Goal: Task Accomplishment & Management: Manage account settings

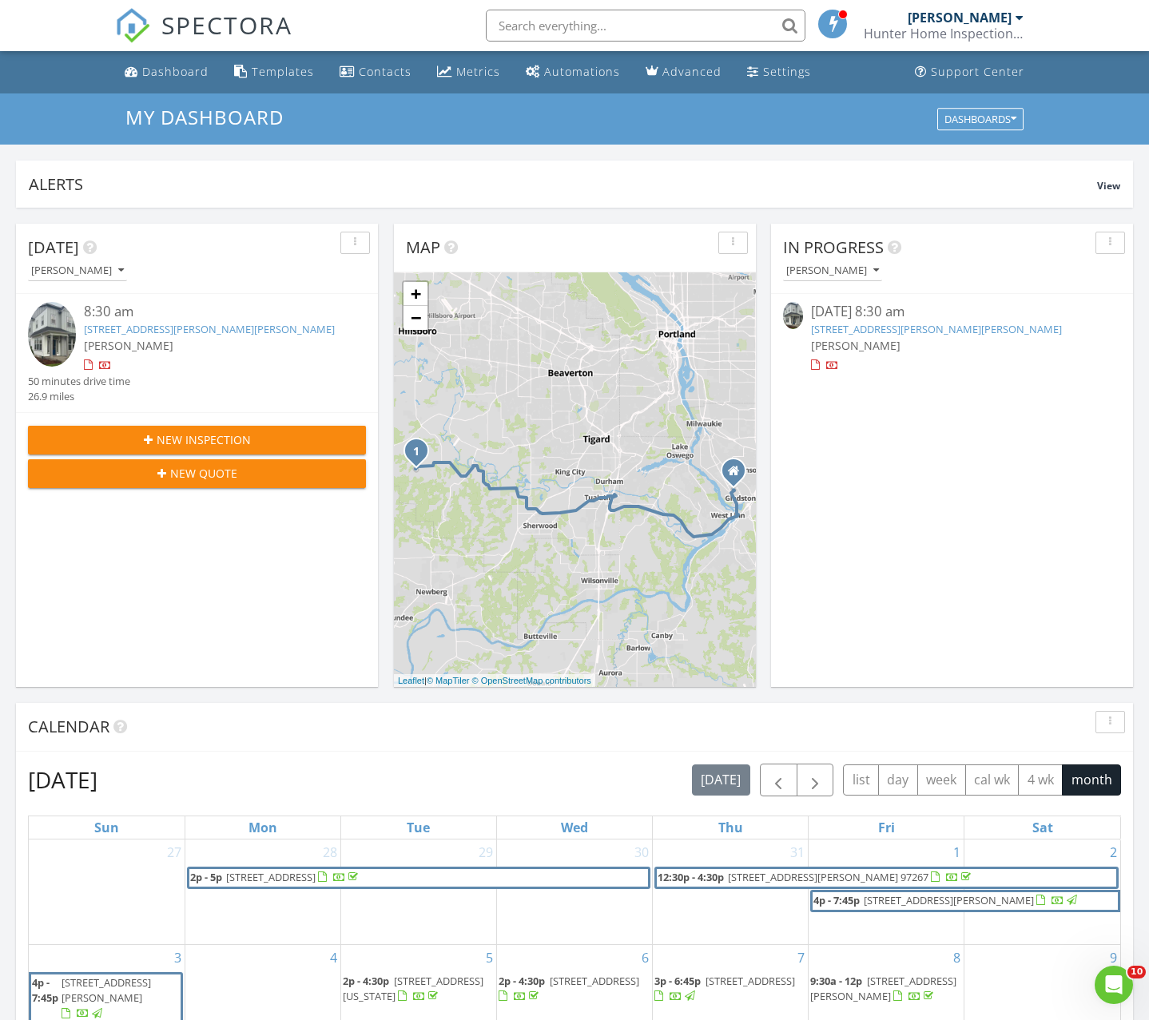
click at [917, 331] on link "[STREET_ADDRESS][PERSON_NAME][PERSON_NAME]" at bounding box center [936, 329] width 251 height 14
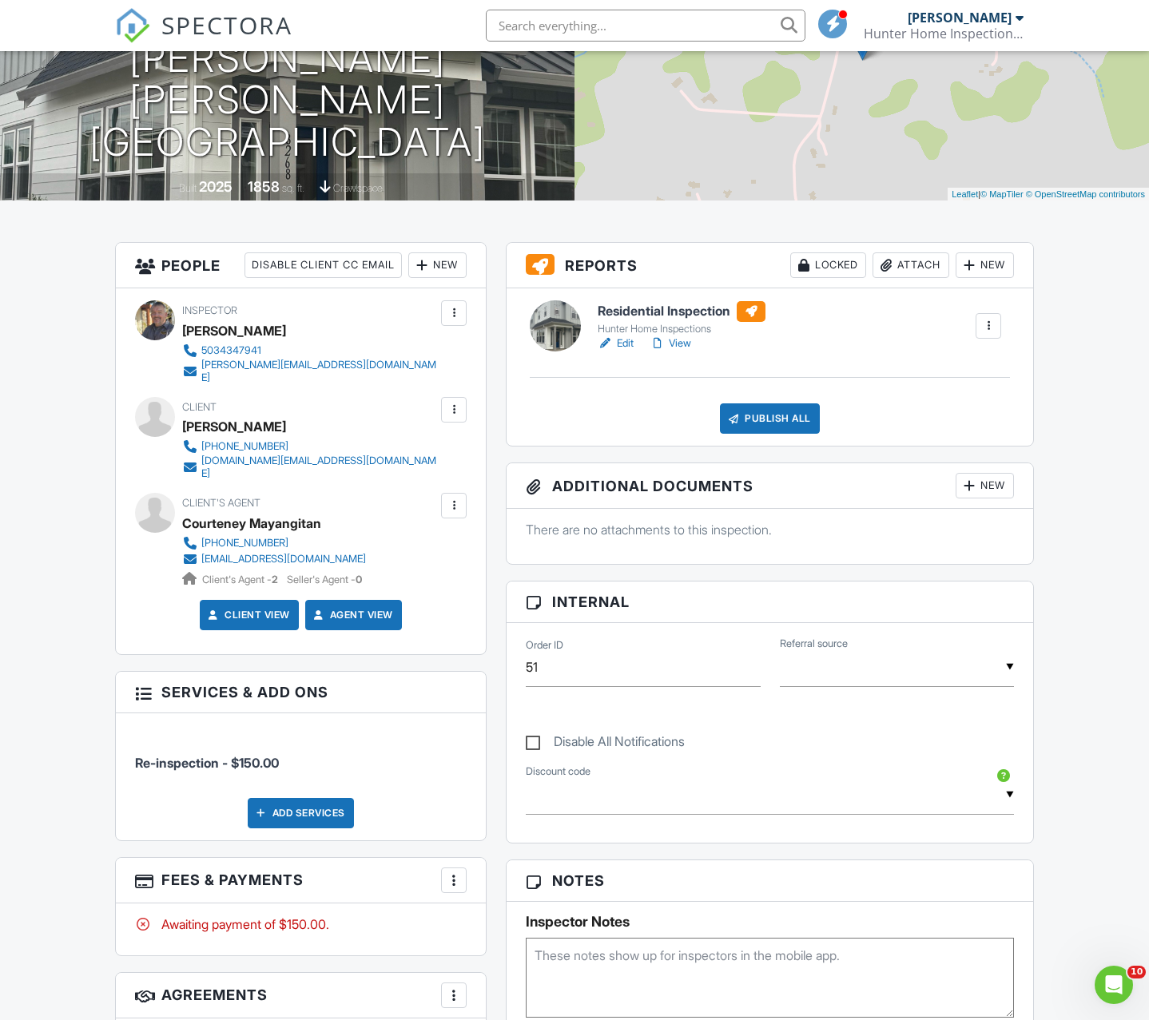
click at [682, 312] on h6 "Residential Inspection" at bounding box center [682, 311] width 168 height 21
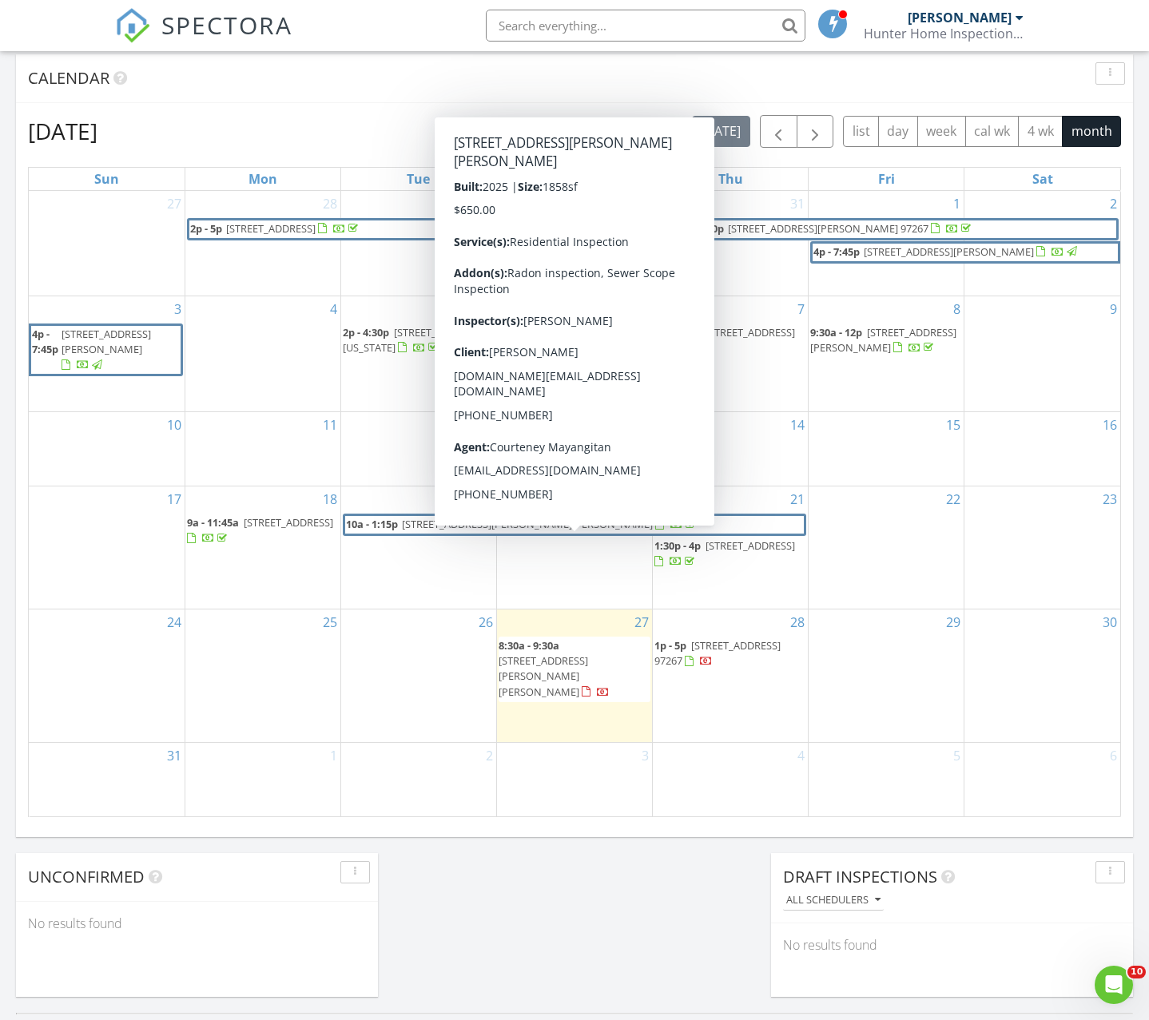
scroll to position [648, 0]
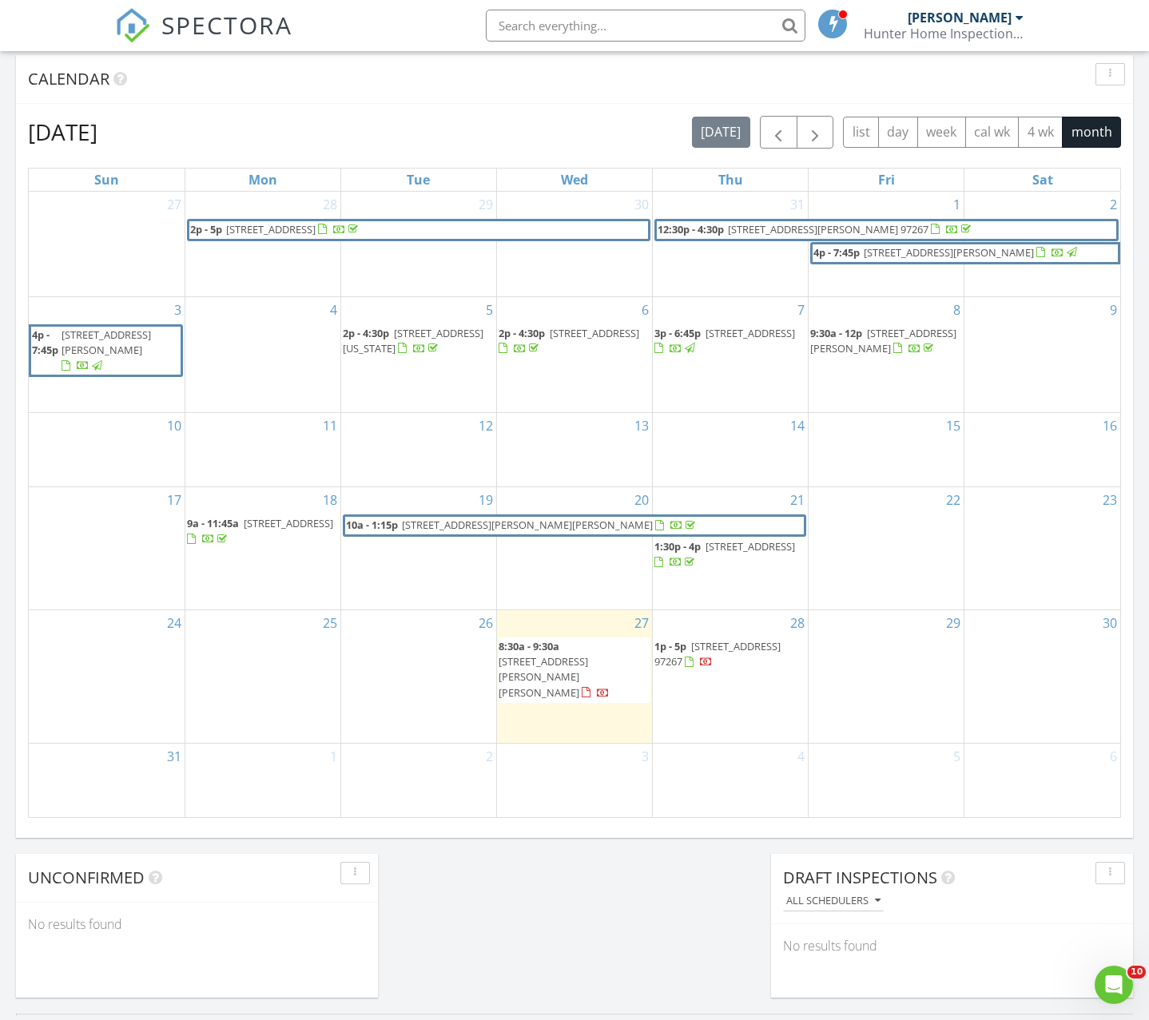
click at [483, 532] on span "8268 SE Brooks Lane, Hillsboro 97123" at bounding box center [527, 525] width 251 height 14
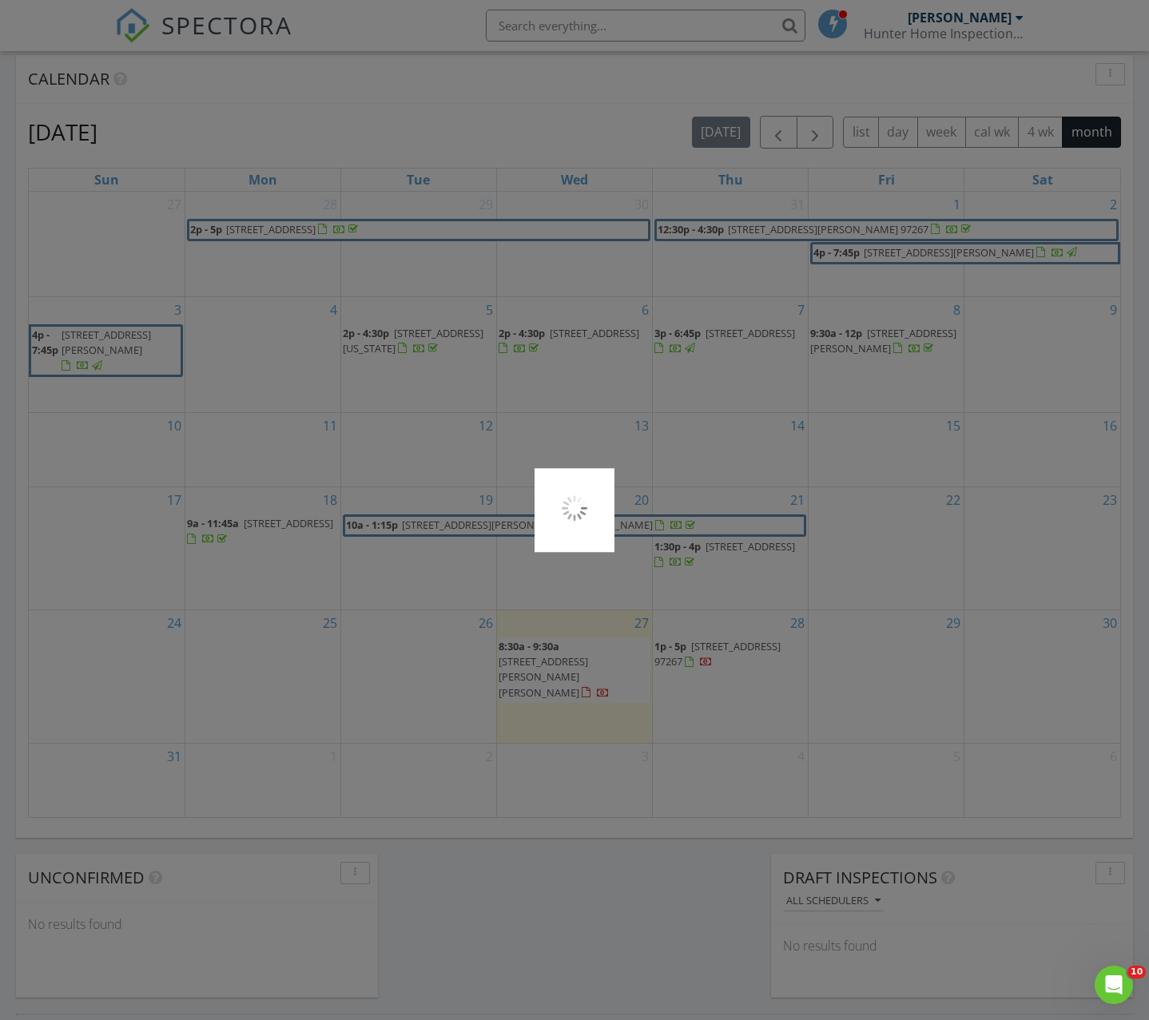
click at [483, 550] on div at bounding box center [574, 510] width 1149 height 1020
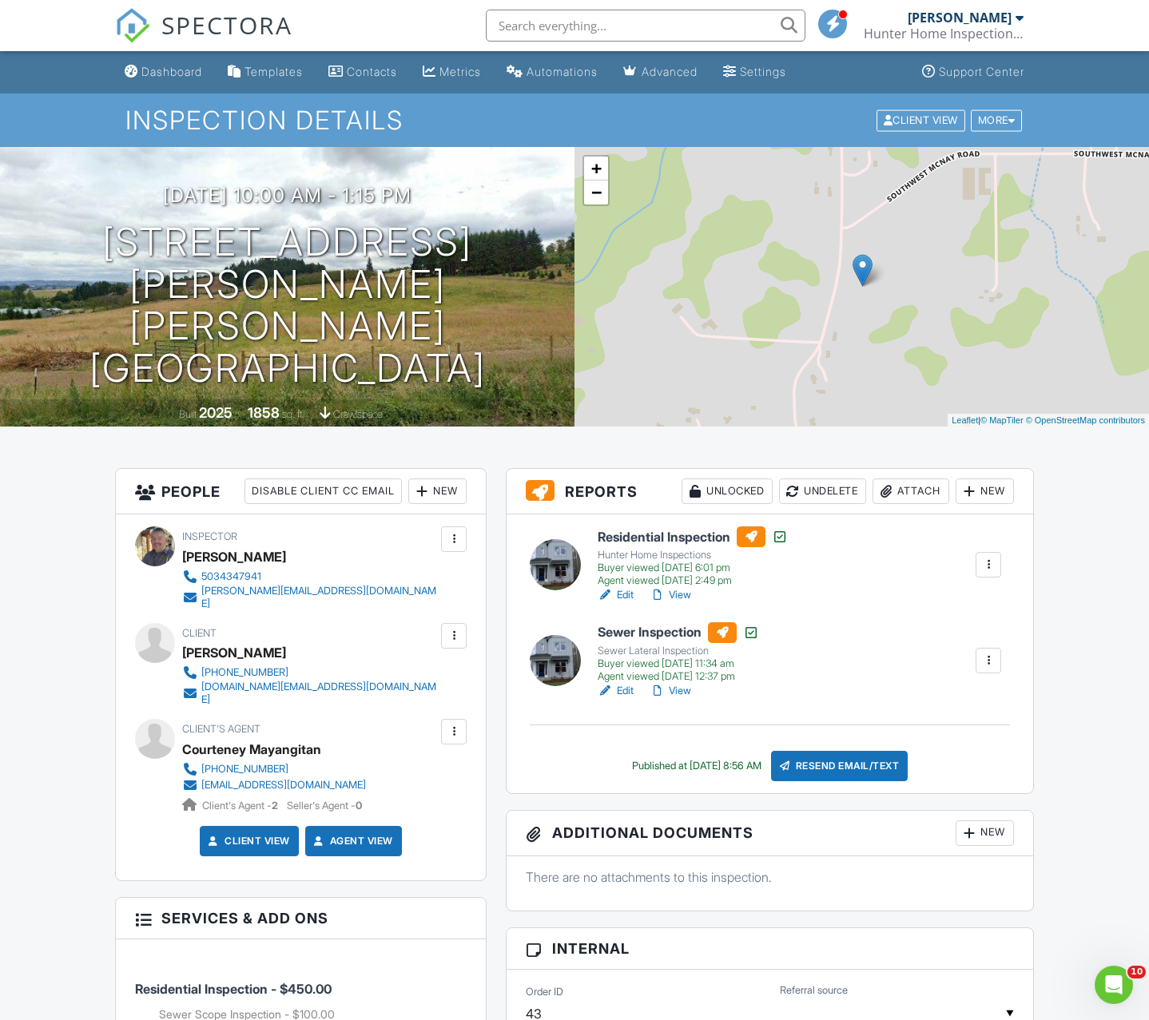
click at [688, 551] on div "Hunter Home Inspections" at bounding box center [693, 555] width 190 height 13
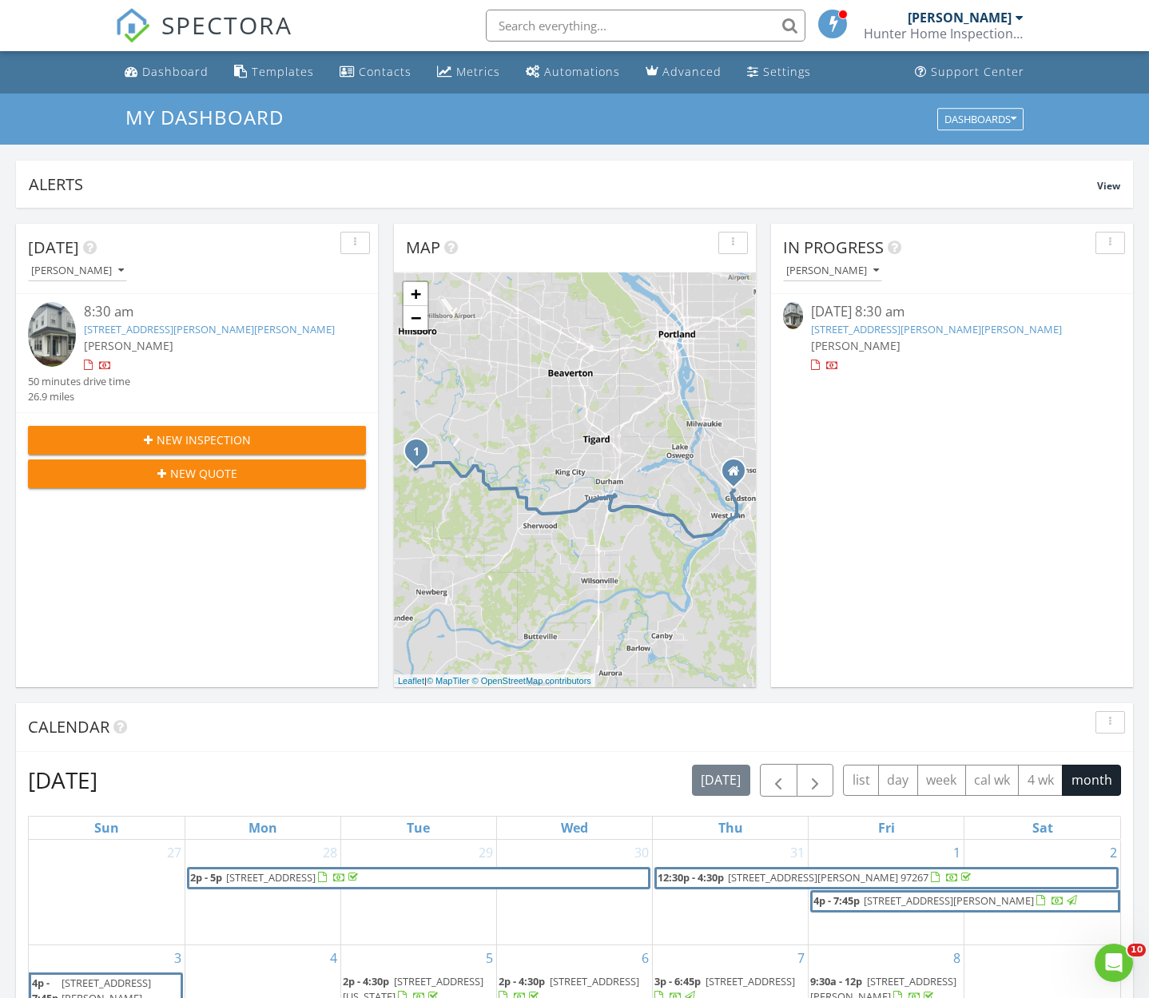
click at [877, 328] on link "[STREET_ADDRESS][PERSON_NAME][PERSON_NAME]" at bounding box center [936, 329] width 251 height 14
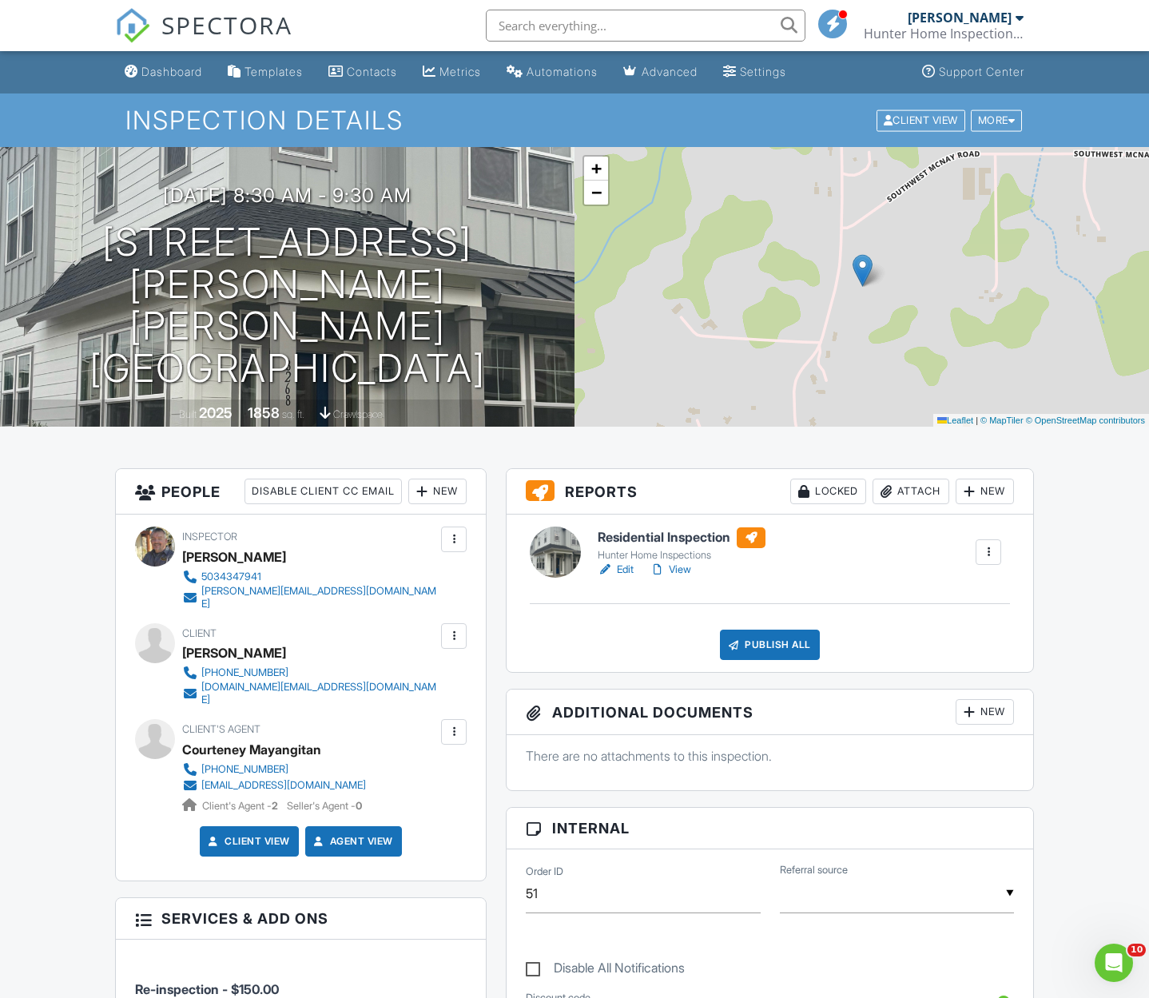
click at [678, 538] on h6 "Residential Inspection" at bounding box center [682, 537] width 168 height 21
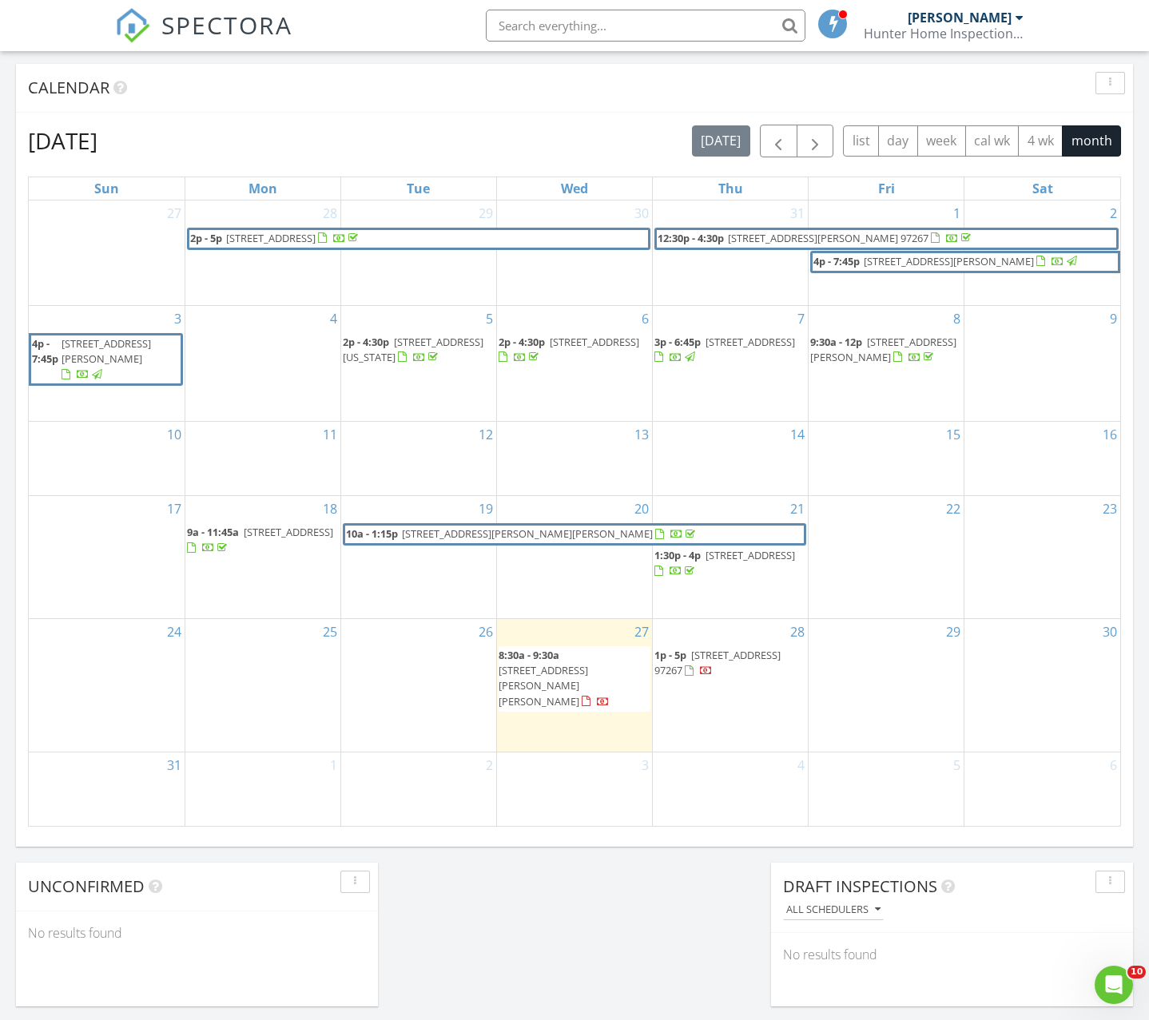
scroll to position [650, 0]
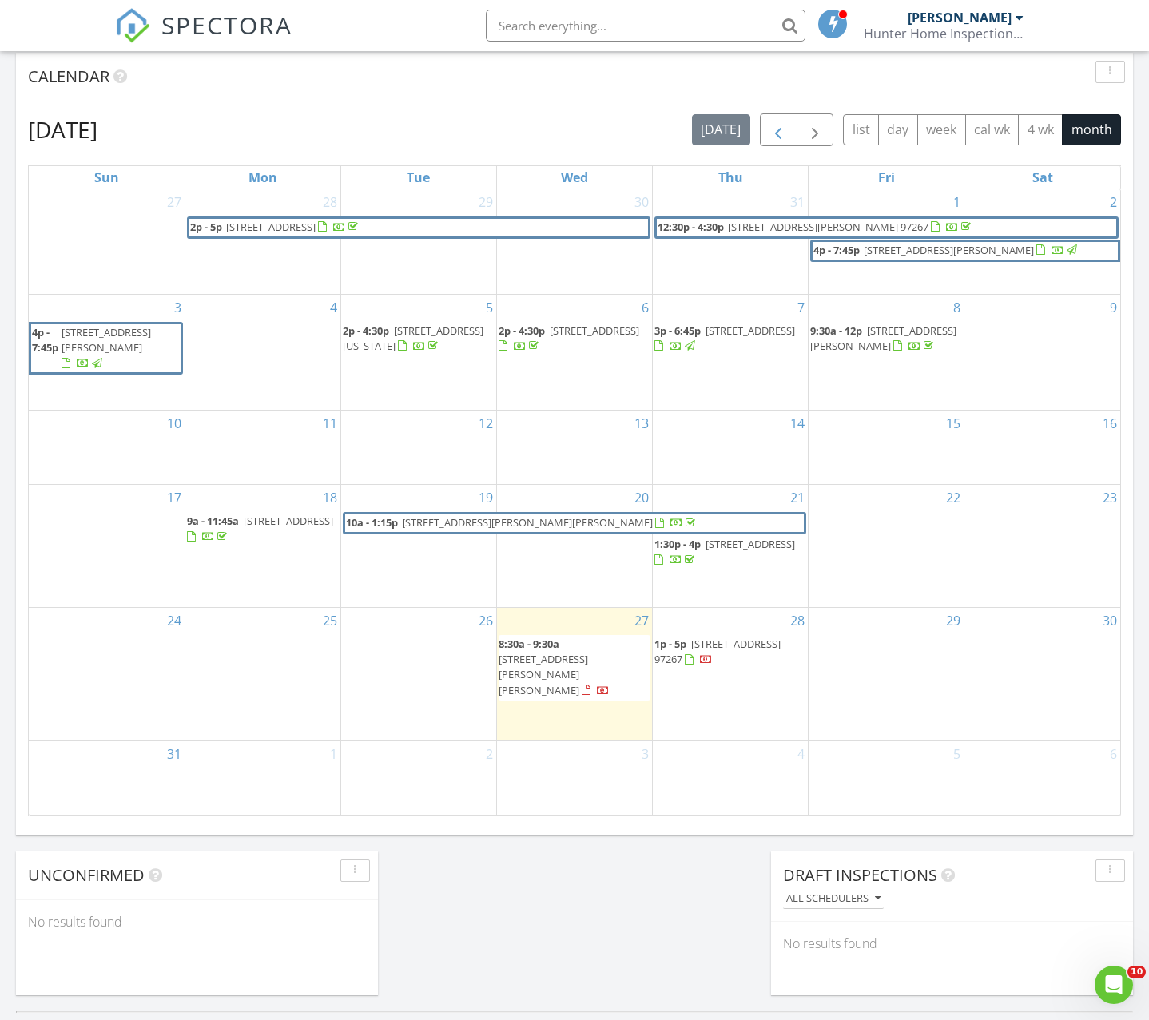
click at [781, 132] on span "button" at bounding box center [778, 130] width 19 height 19
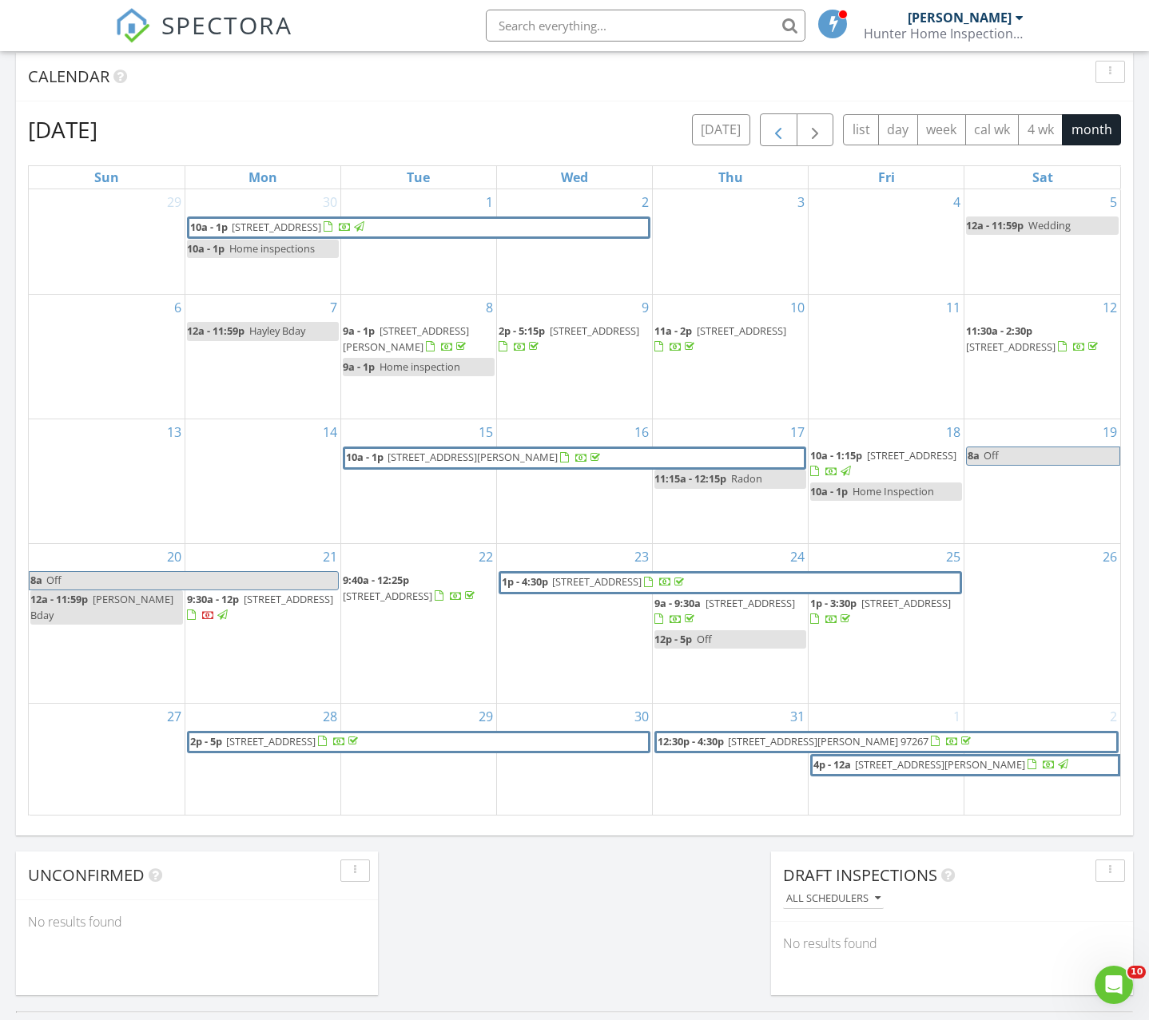
click at [774, 133] on span "button" at bounding box center [778, 130] width 19 height 19
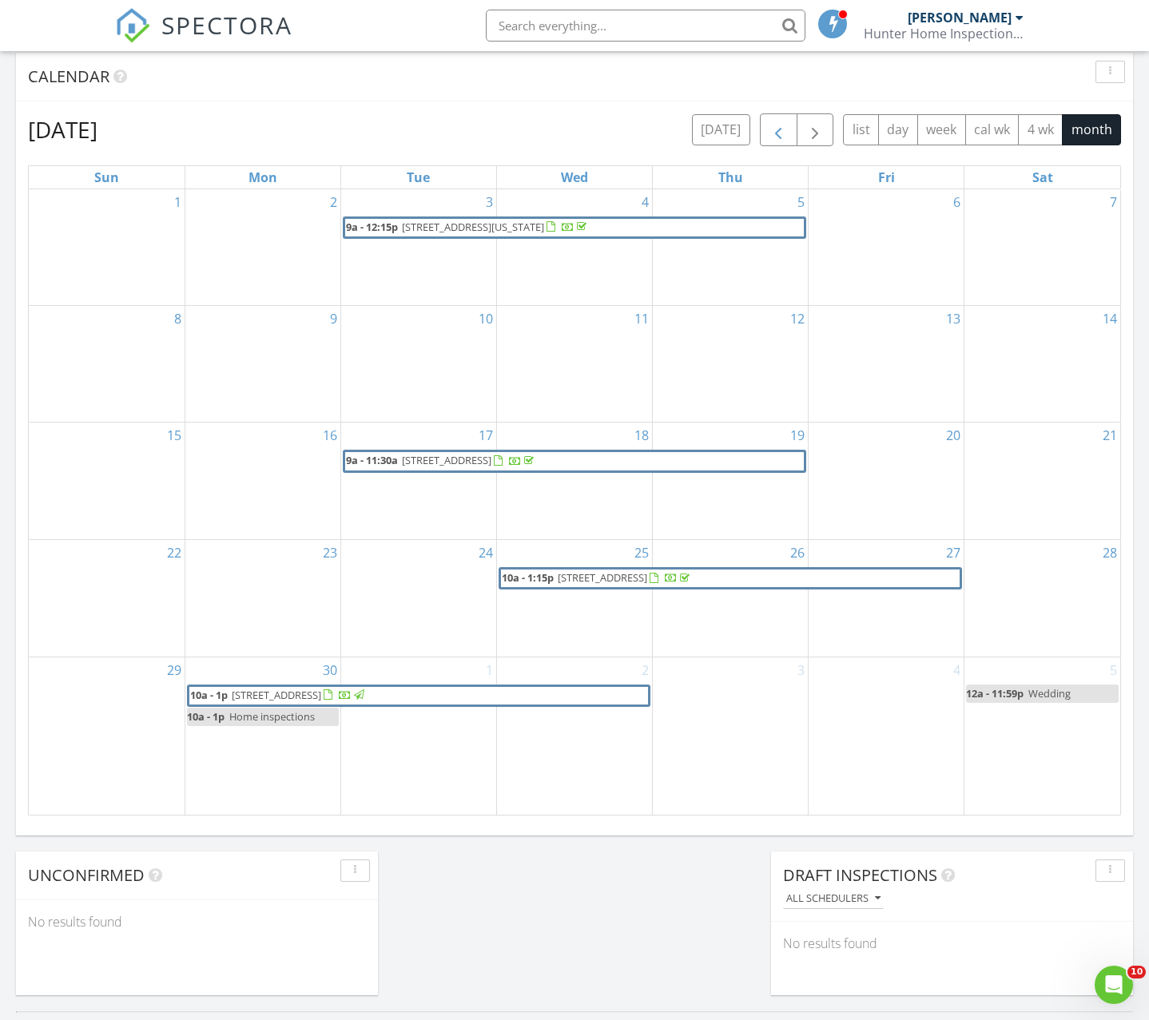
click at [774, 133] on span "button" at bounding box center [778, 130] width 19 height 19
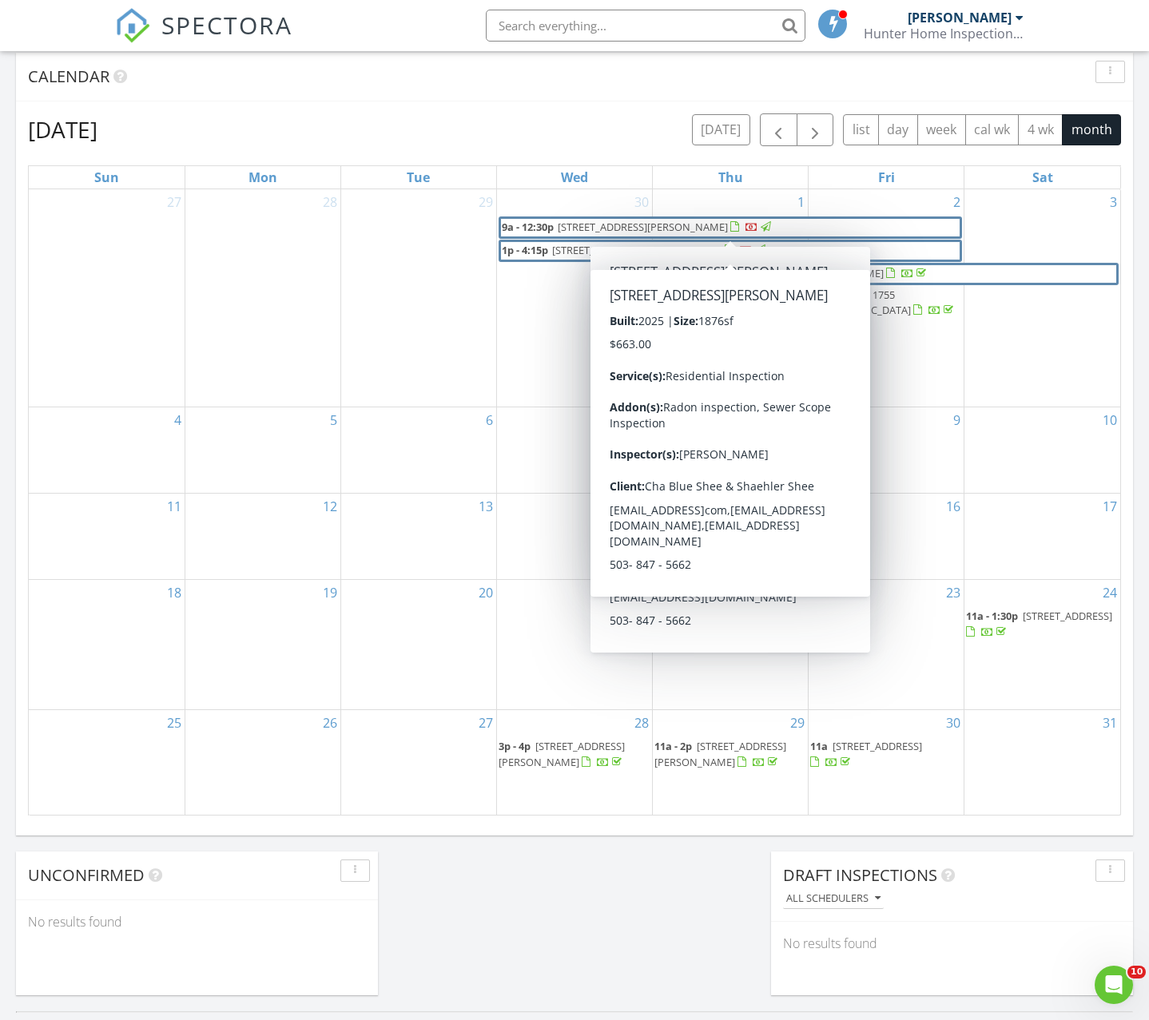
click at [467, 413] on div "6" at bounding box center [418, 451] width 155 height 86
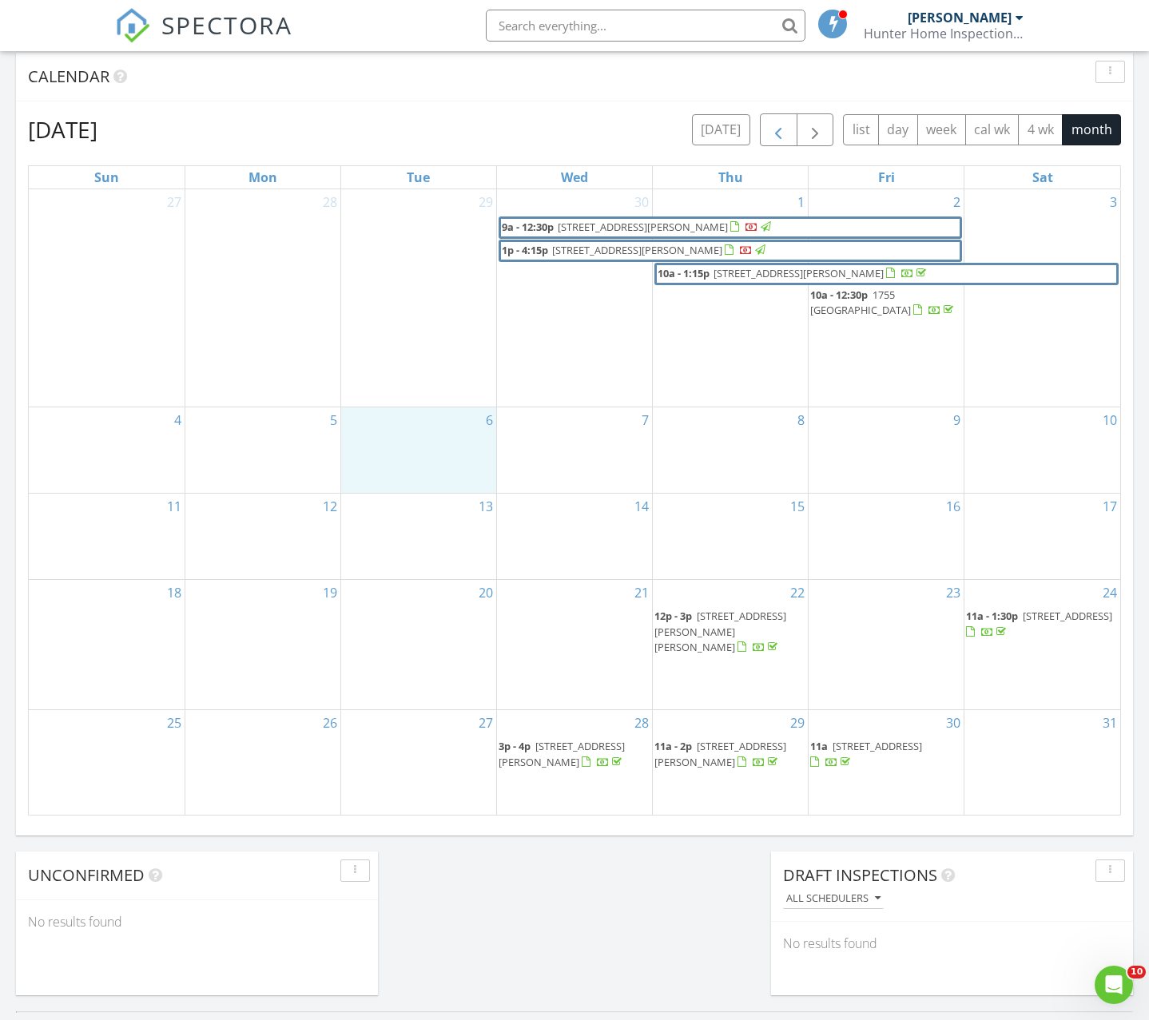
click at [780, 140] on span "button" at bounding box center [778, 130] width 19 height 19
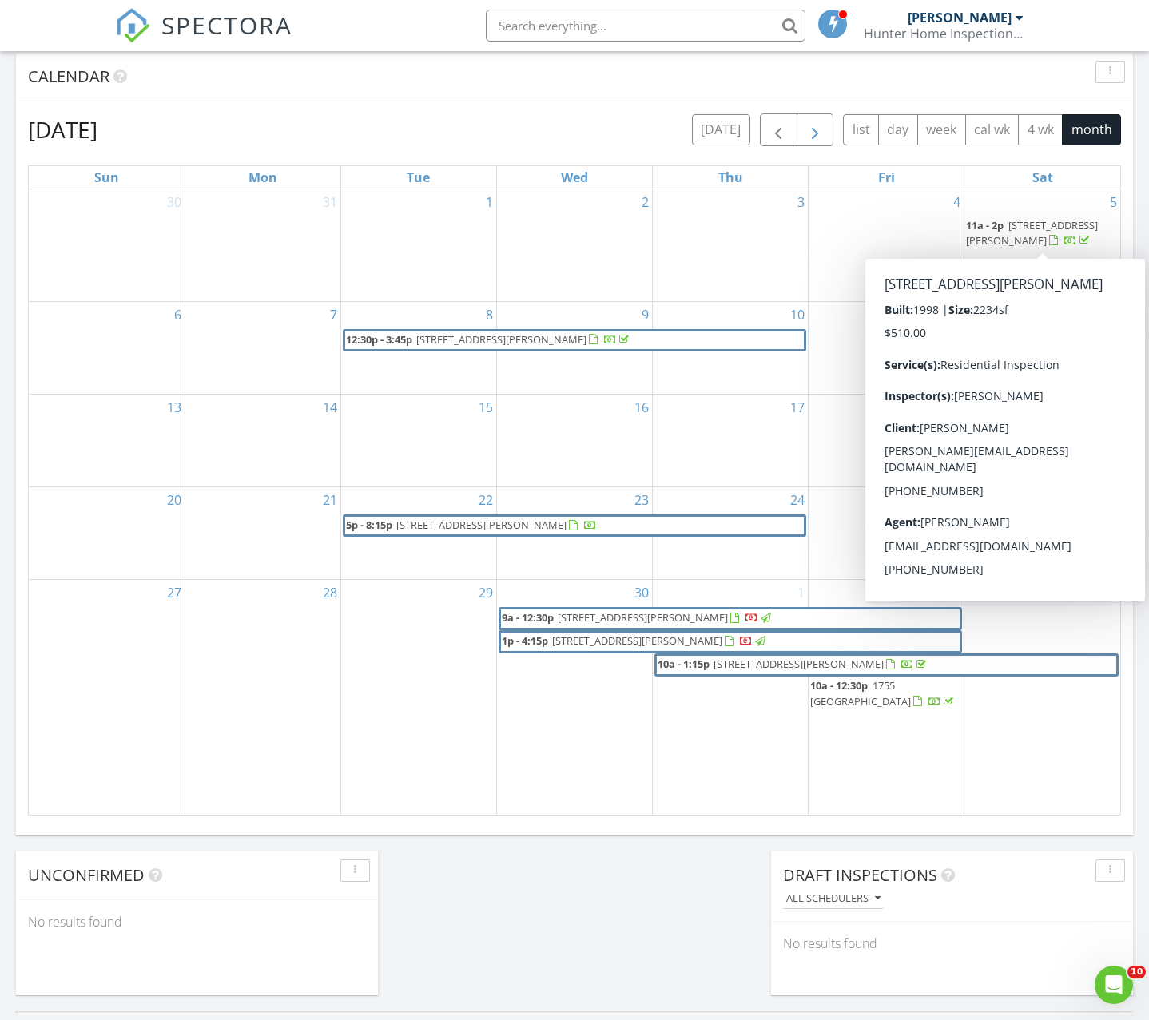
click at [823, 140] on span "button" at bounding box center [815, 130] width 19 height 19
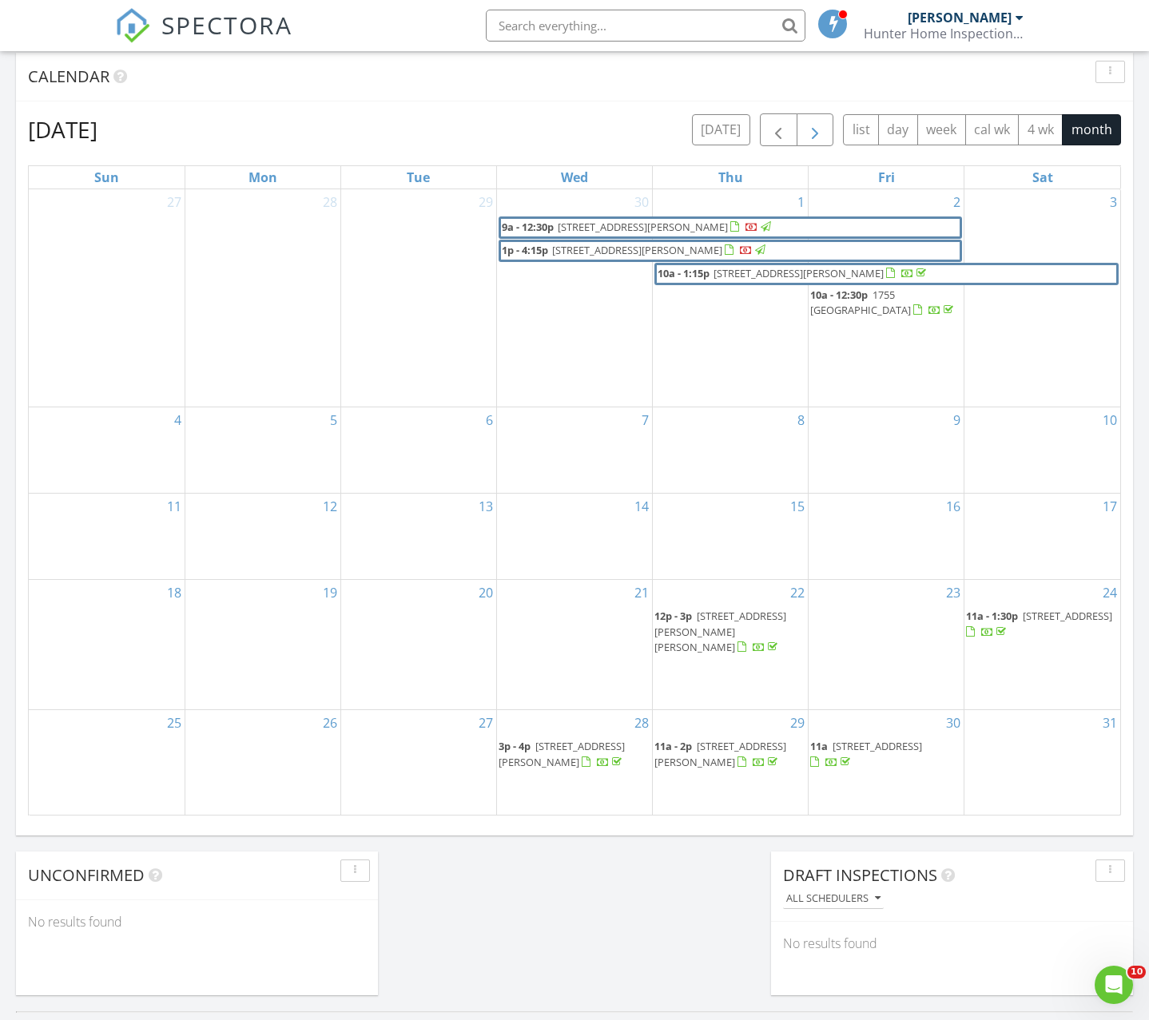
click at [823, 140] on span "button" at bounding box center [815, 130] width 19 height 19
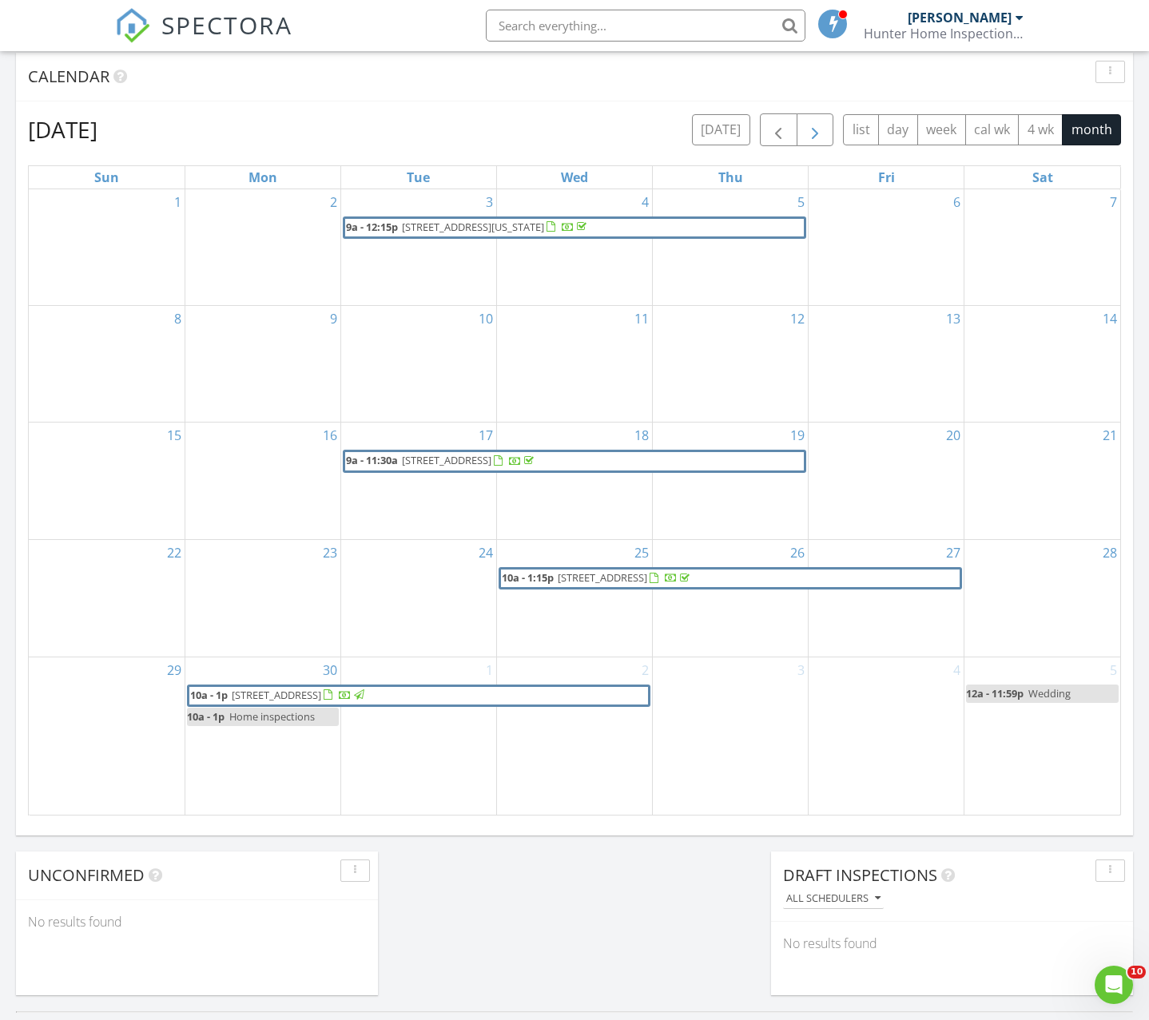
click at [817, 137] on span "button" at bounding box center [815, 130] width 19 height 19
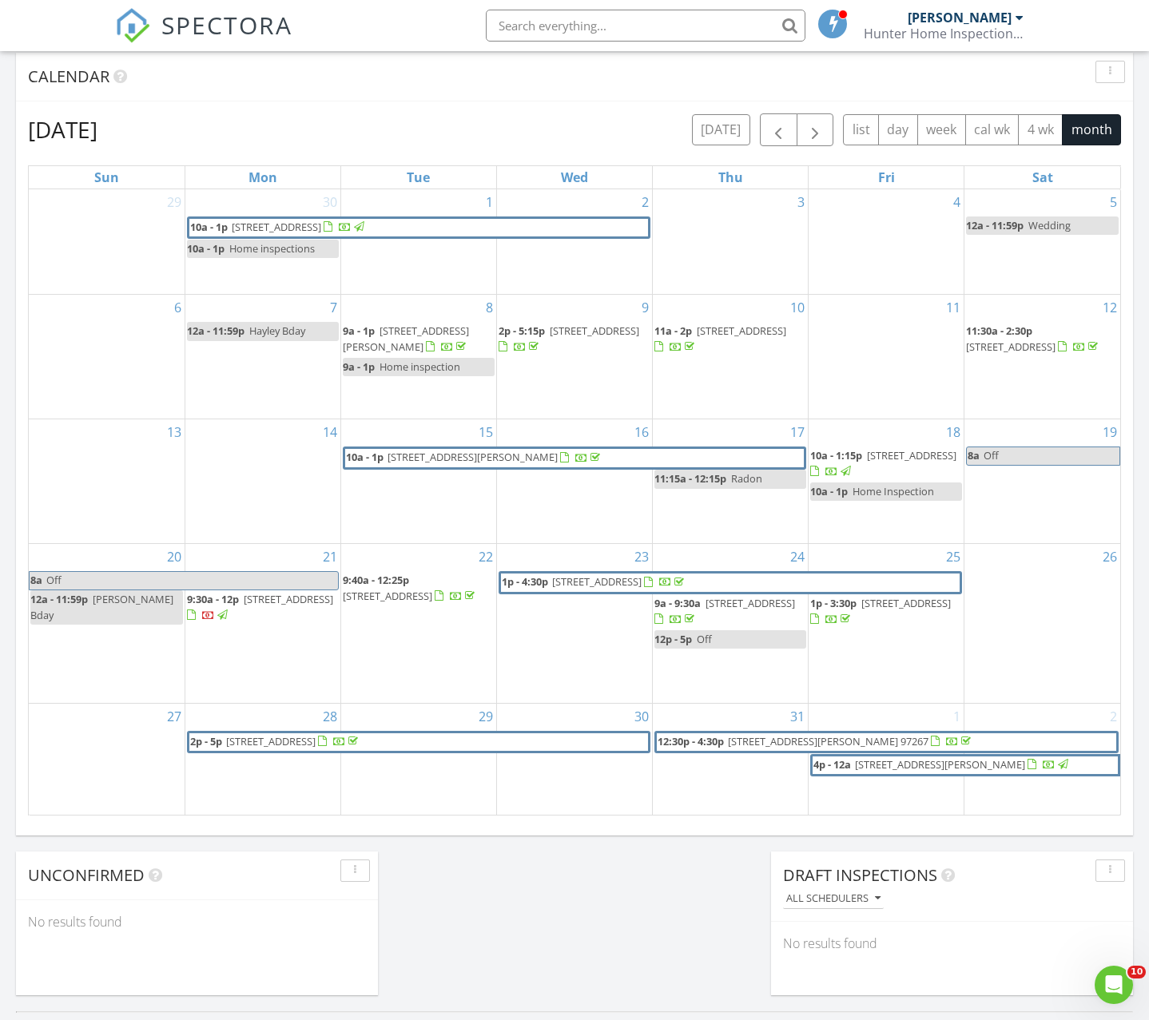
click at [724, 611] on span "939 NW Sequoia Ave, Corvallis 97330" at bounding box center [751, 603] width 90 height 14
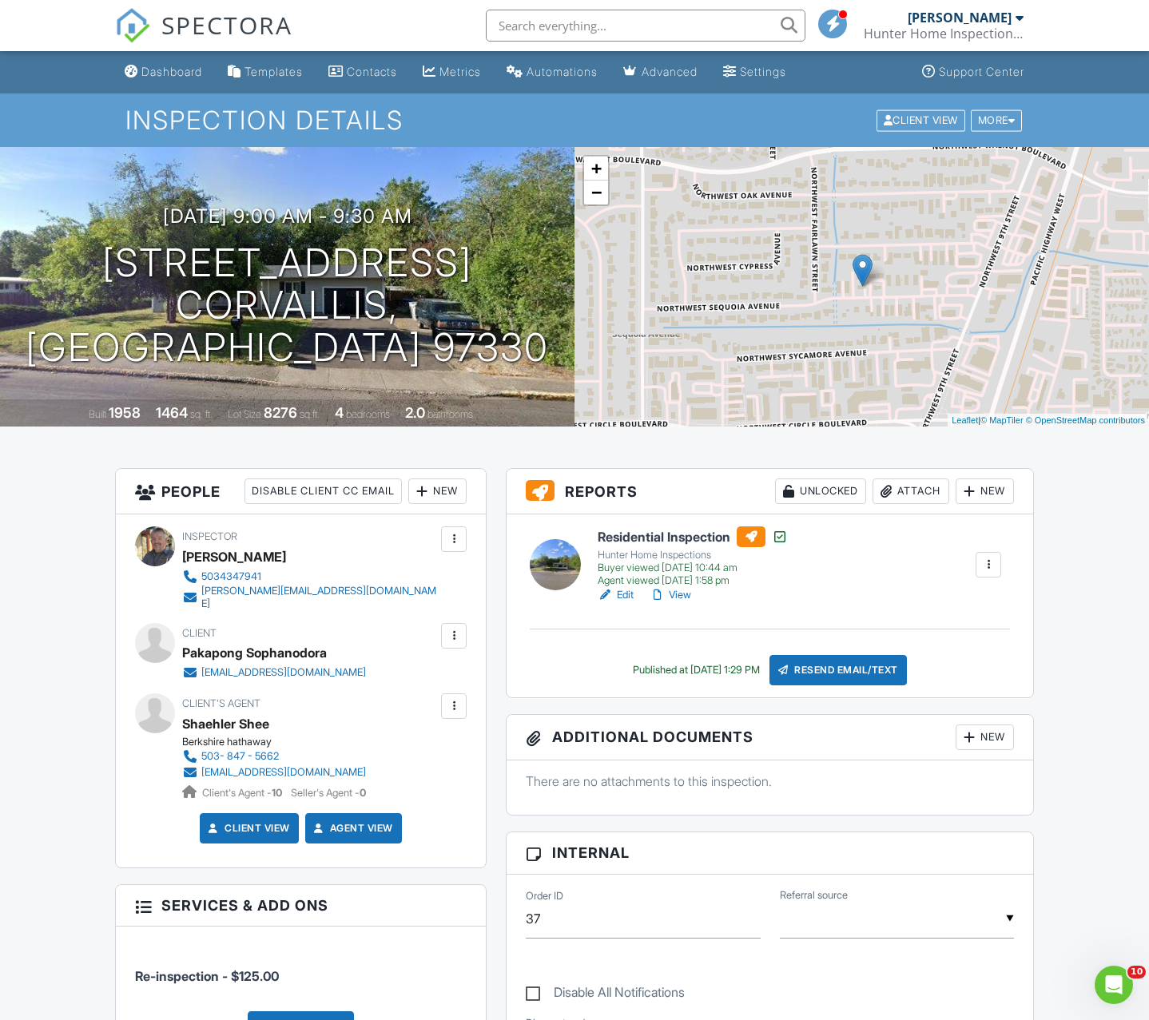
click at [676, 554] on div "Hunter Home Inspections" at bounding box center [693, 555] width 190 height 13
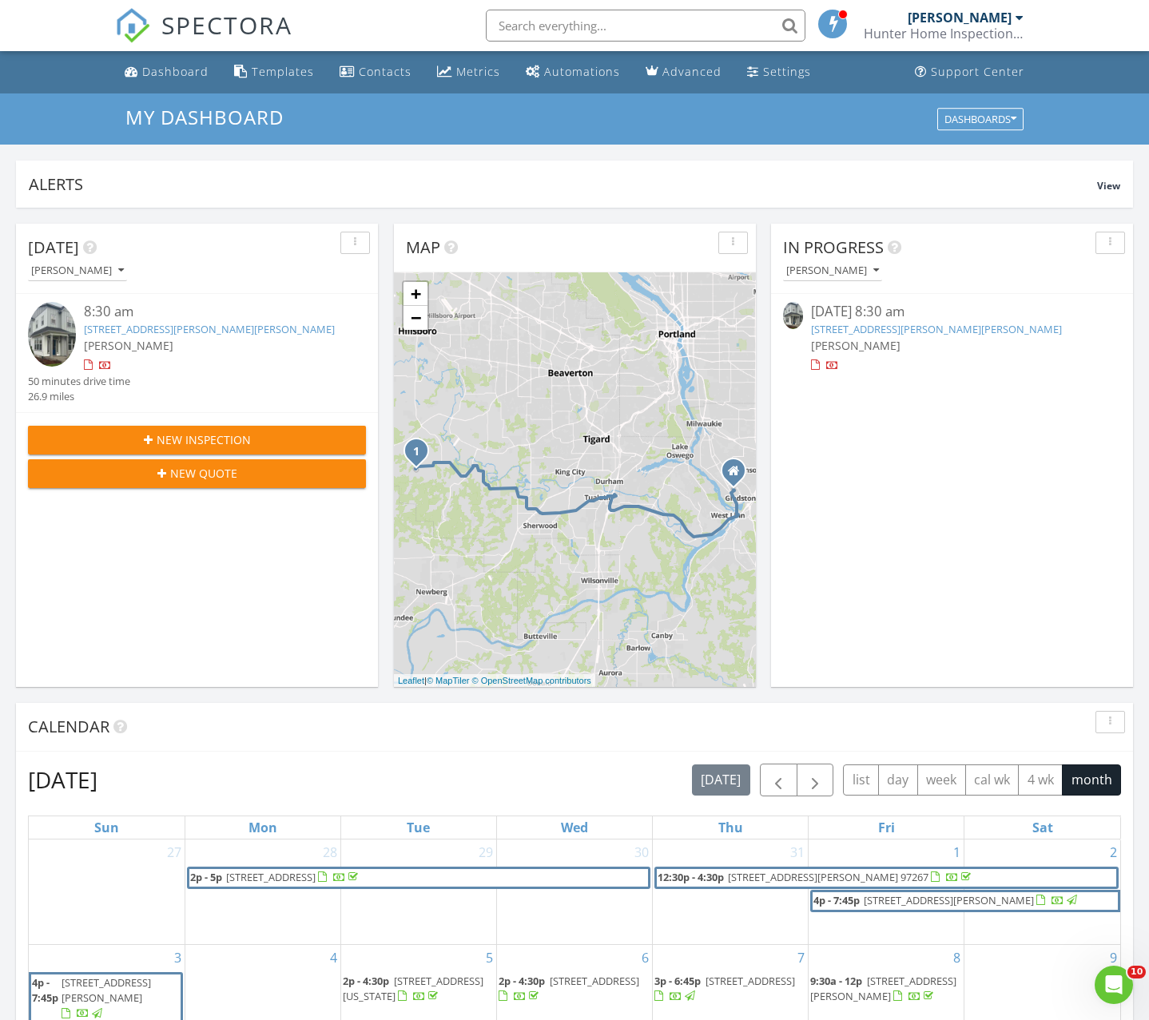
click at [901, 330] on link "8268 SE Brooks Lane, Hillsboro , OR 97123" at bounding box center [936, 329] width 251 height 14
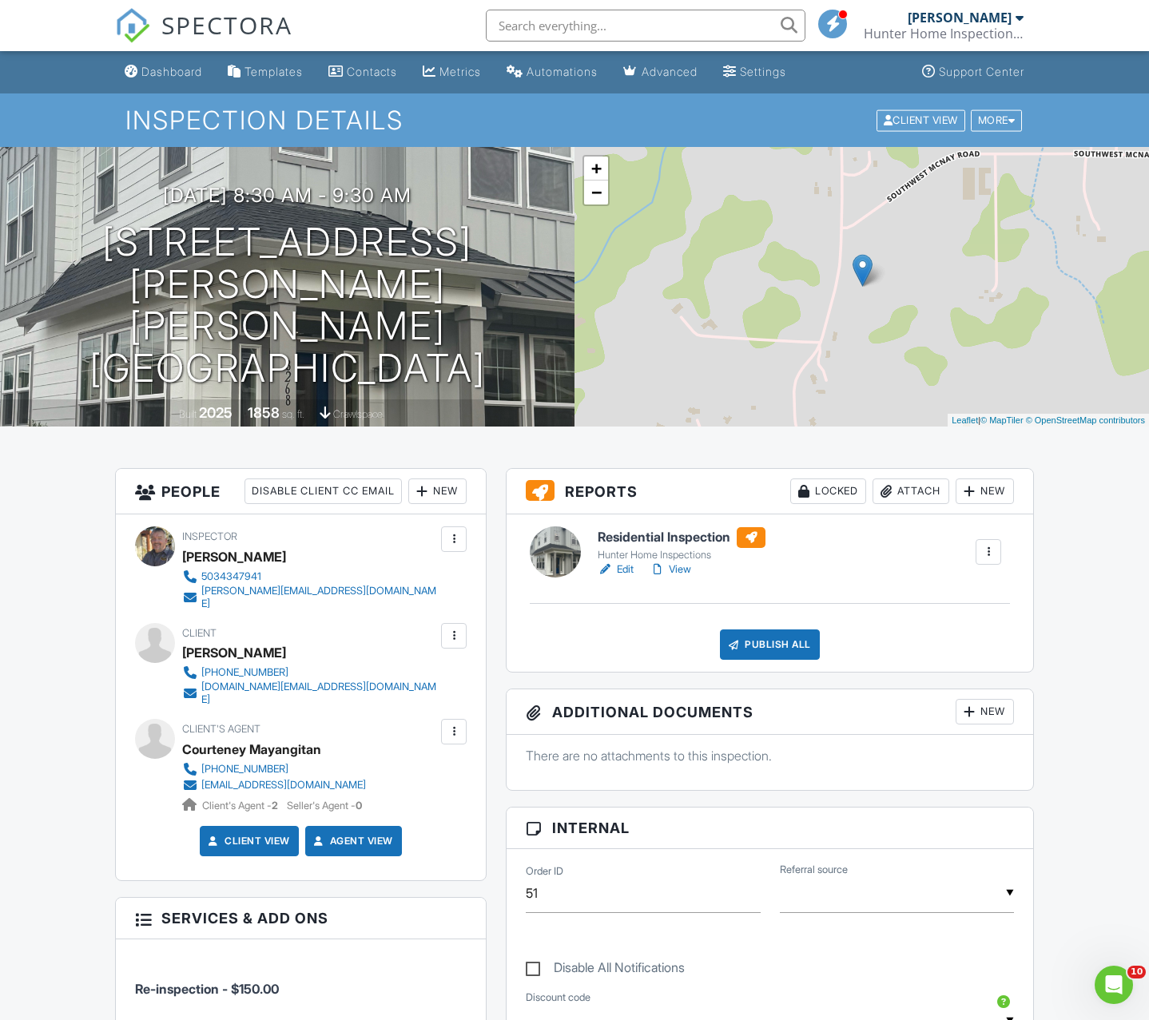
click at [649, 543] on h6 "Residential Inspection" at bounding box center [682, 537] width 168 height 21
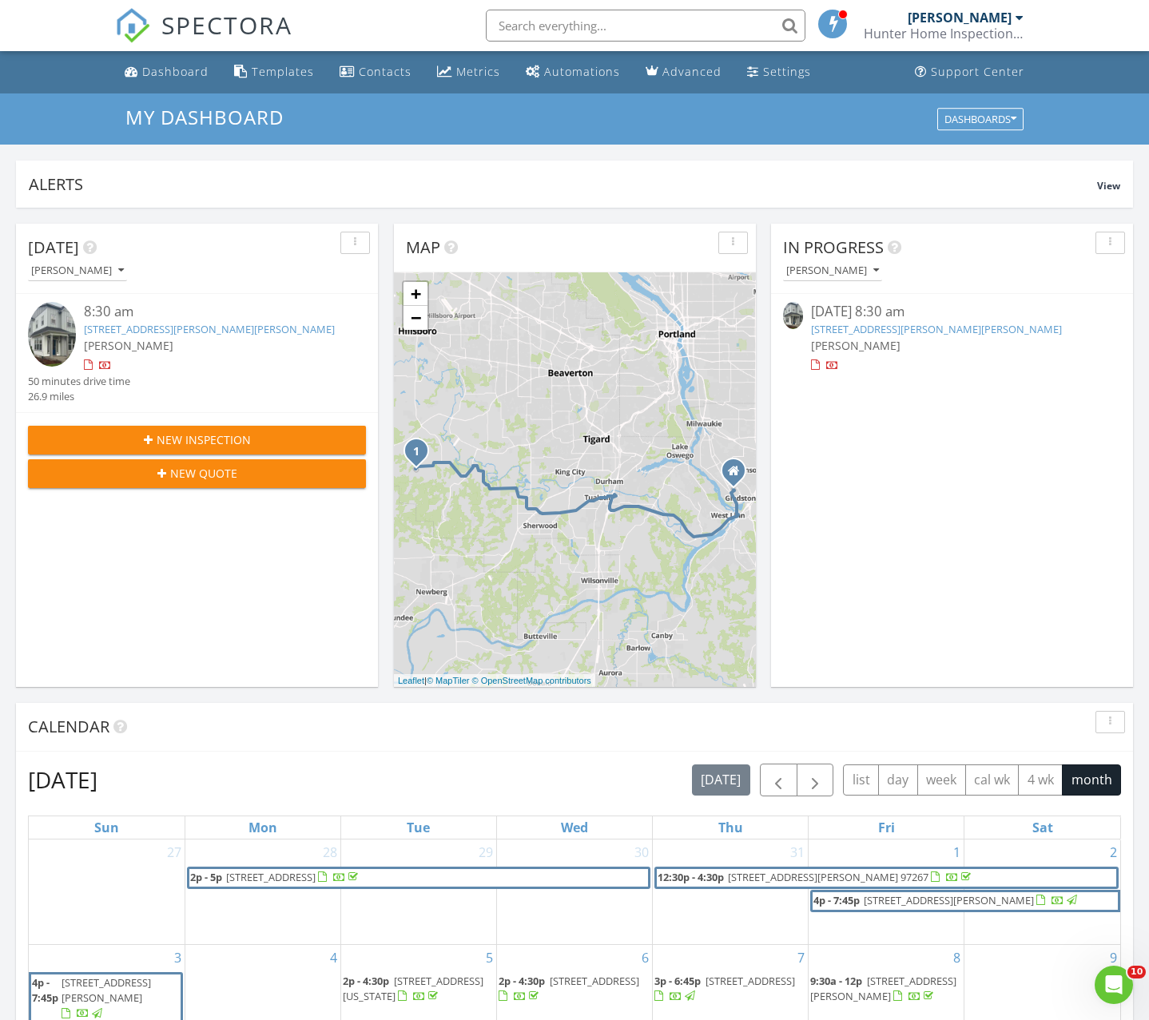
click at [843, 334] on link "8268 SE Brooks Lane, Hillsboro , OR 97123" at bounding box center [936, 329] width 251 height 14
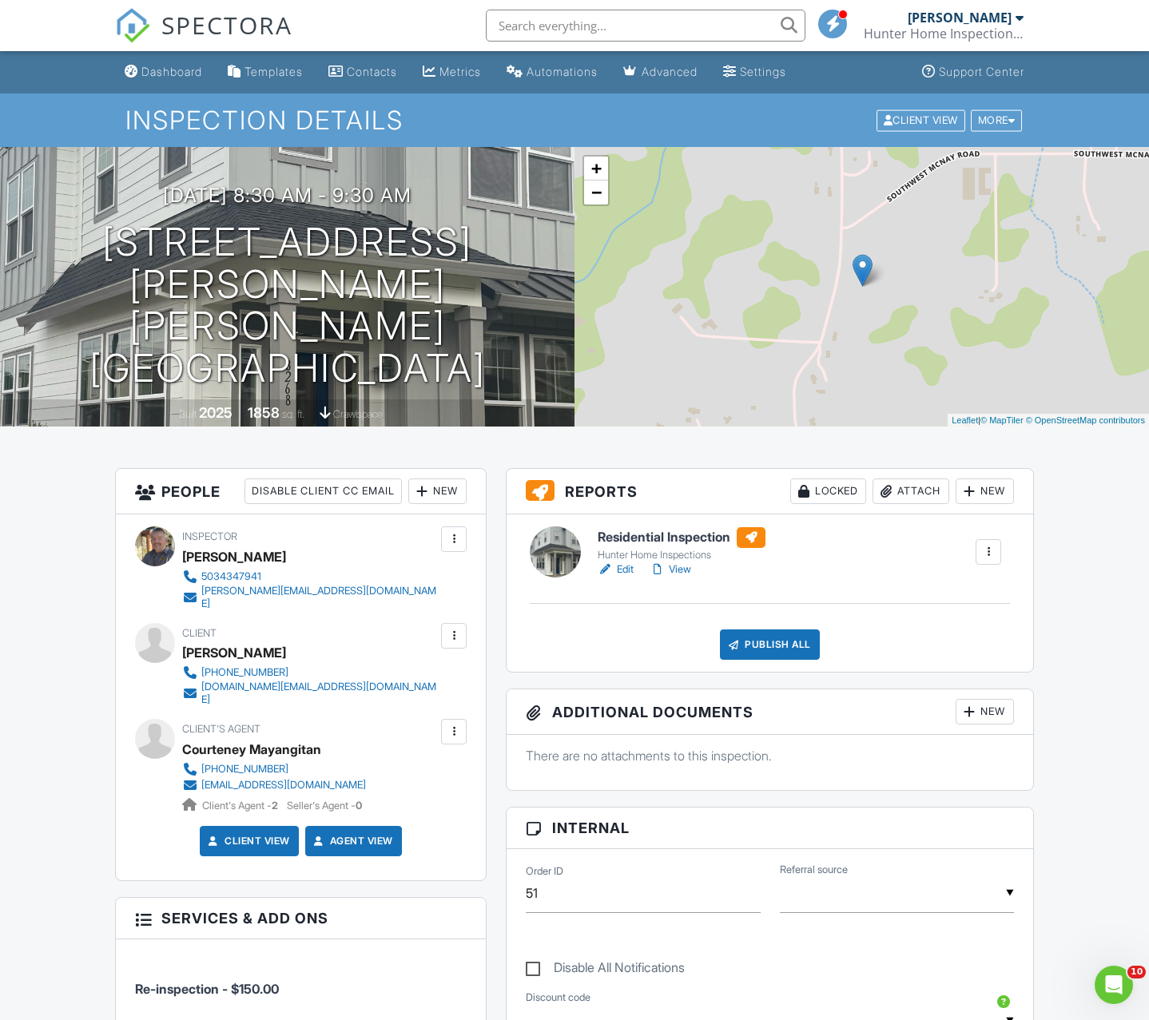
click at [678, 563] on link "View" at bounding box center [671, 570] width 42 height 16
click at [162, 74] on div "Dashboard" at bounding box center [171, 72] width 61 height 14
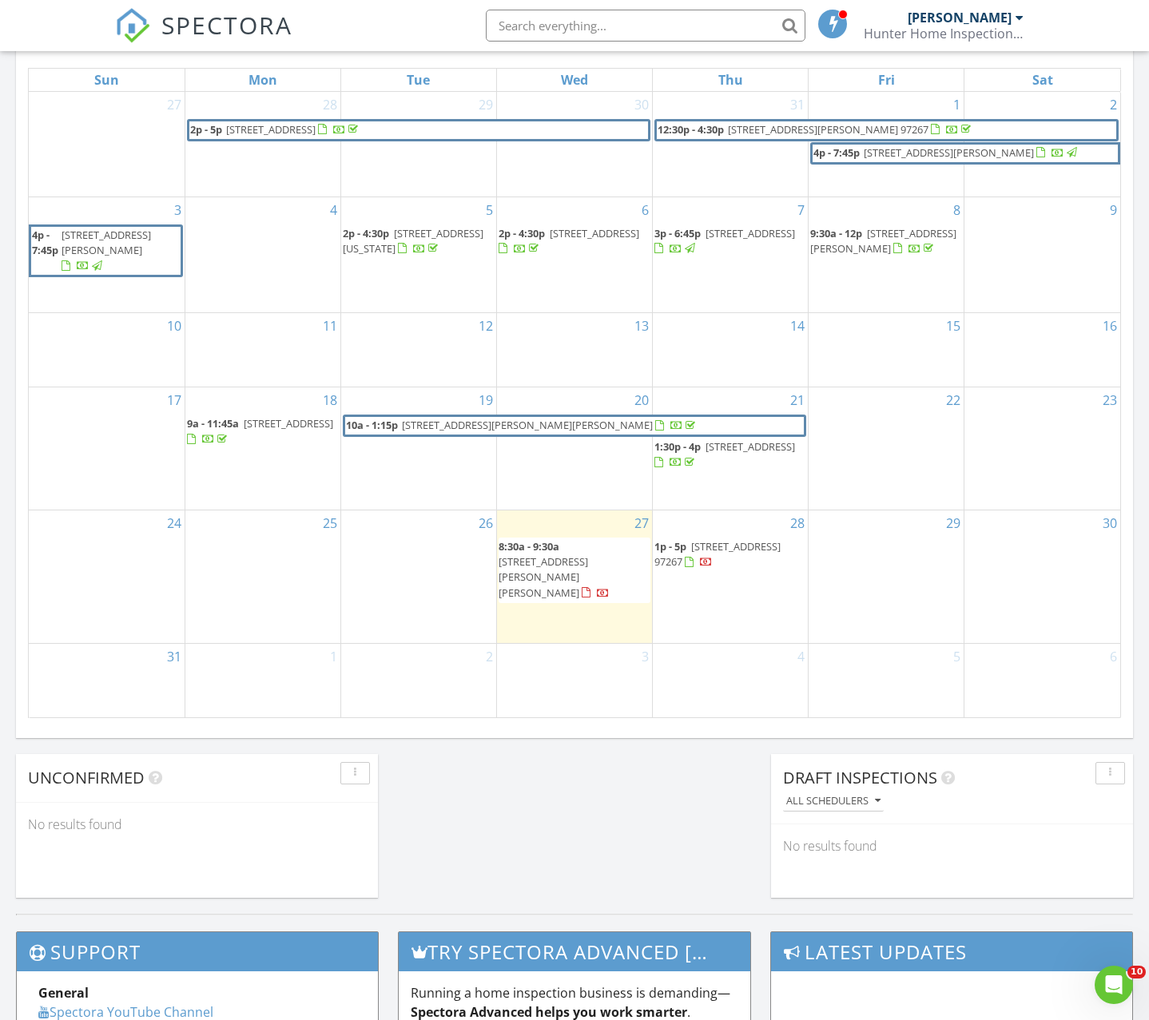
scroll to position [763, 0]
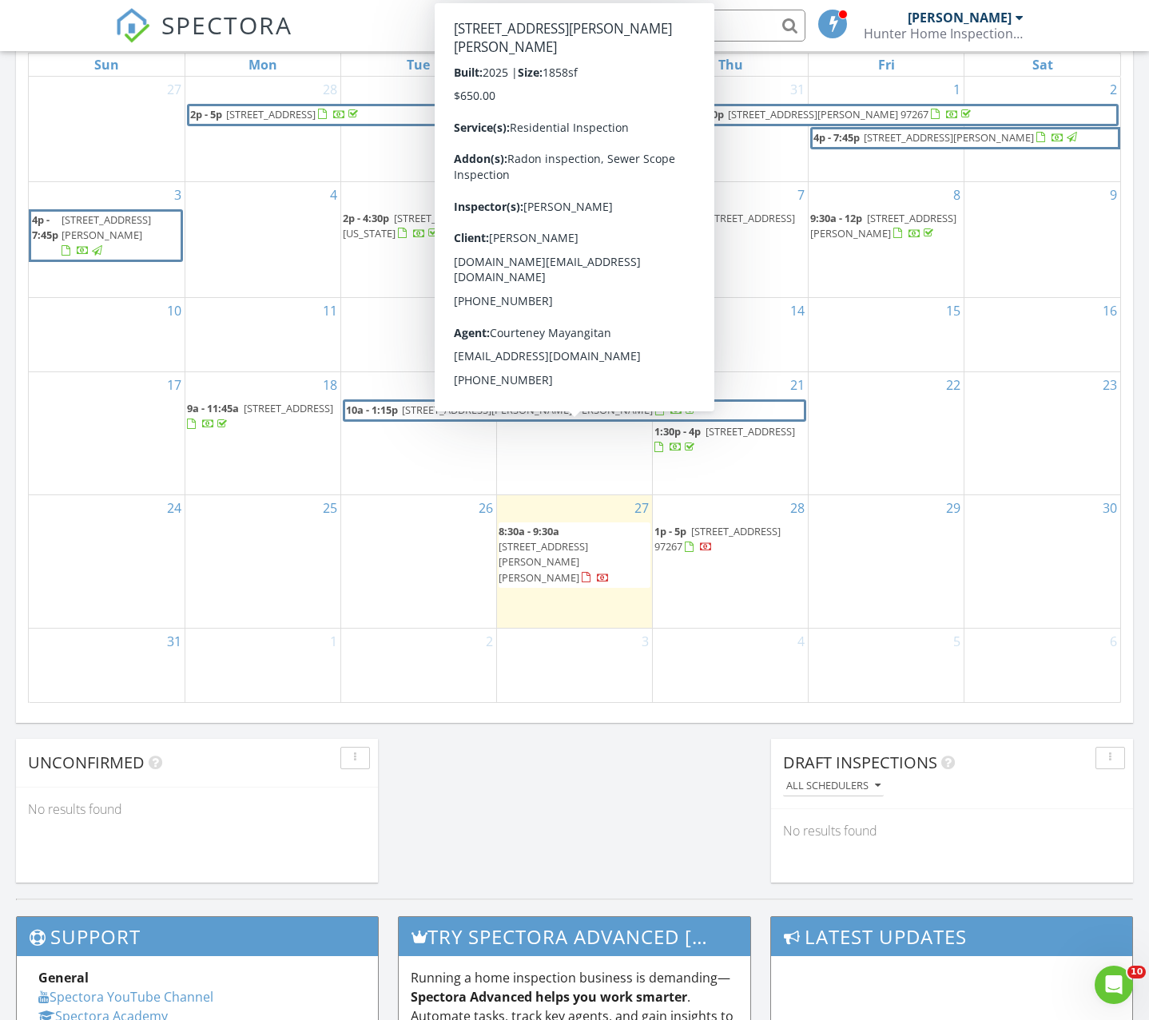
click at [497, 417] on span "8268 SE Brooks Lane, Hillsboro 97123" at bounding box center [527, 410] width 251 height 14
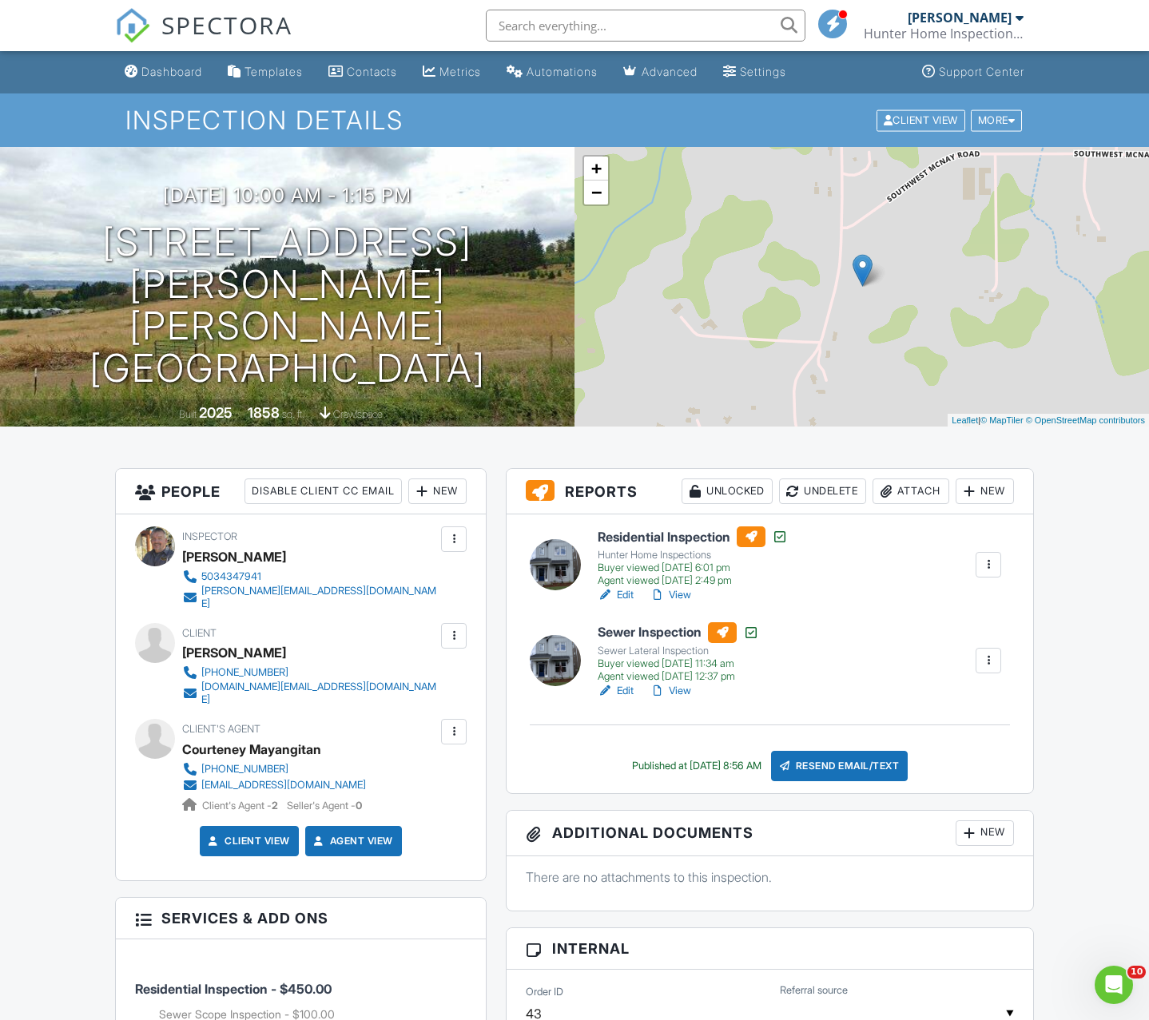
click at [684, 596] on link "View" at bounding box center [671, 595] width 42 height 16
click at [161, 74] on div "Dashboard" at bounding box center [171, 72] width 61 height 14
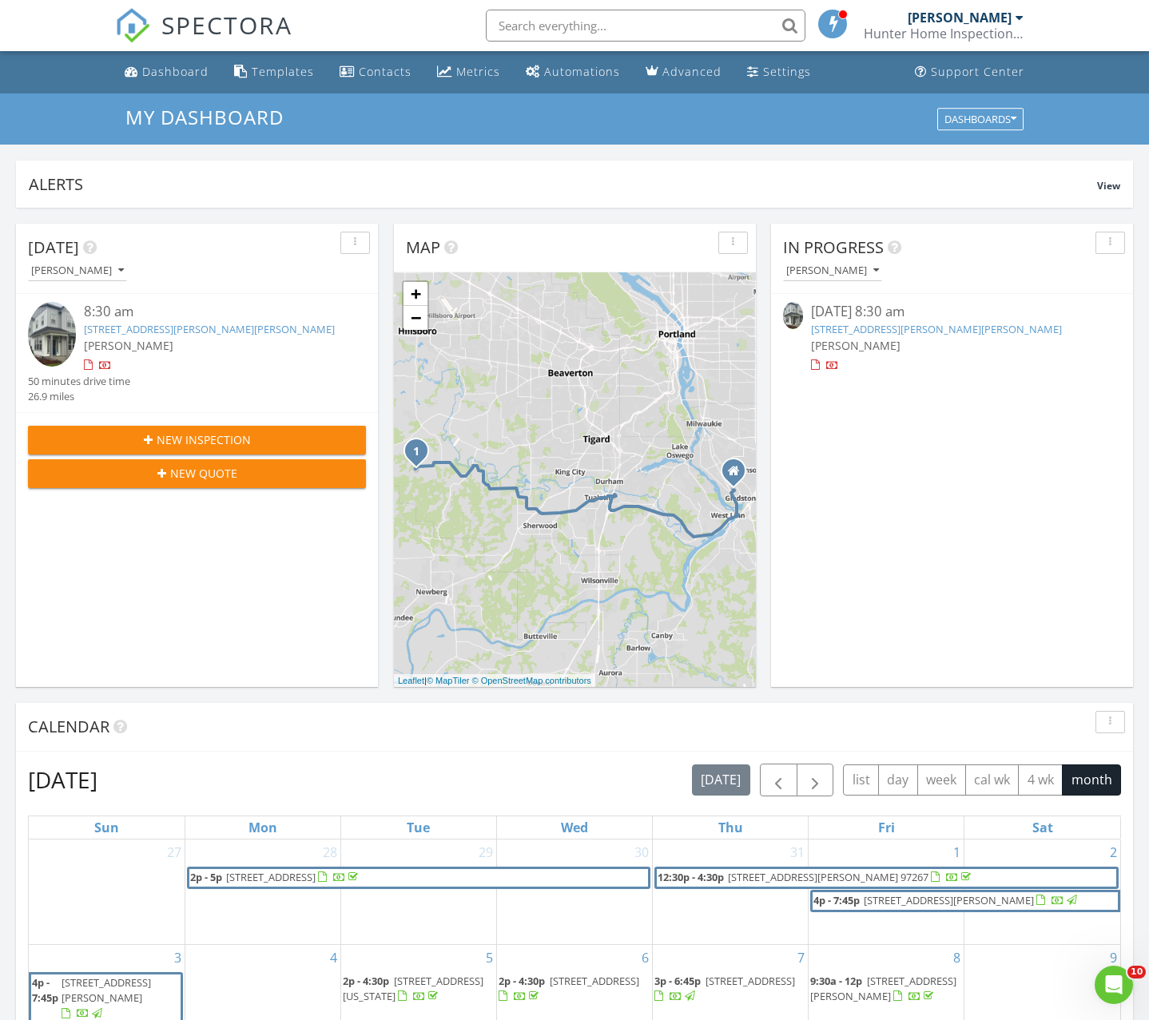
click at [908, 331] on link "[STREET_ADDRESS][PERSON_NAME][PERSON_NAME]" at bounding box center [936, 329] width 251 height 14
